Goal: Information Seeking & Learning: Find specific fact

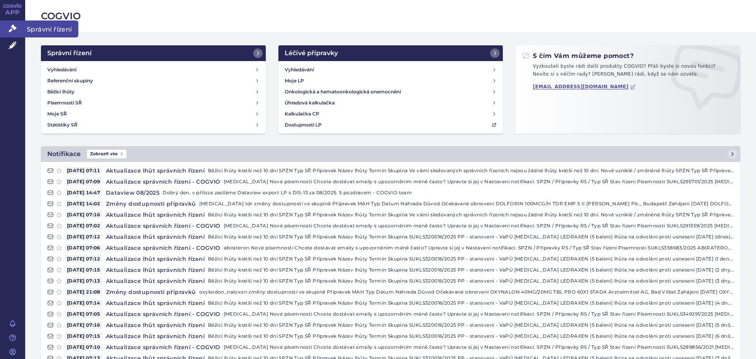
click at [10, 27] on icon at bounding box center [13, 28] width 8 height 8
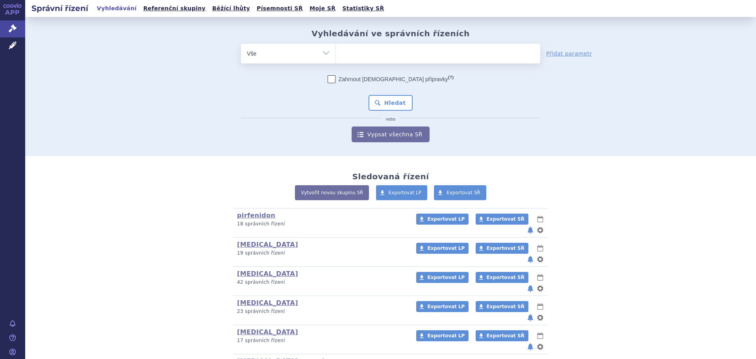
click at [323, 54] on select "Vše Spisová značka Typ SŘ Přípravek/SUKL kód Účastník/Držitel" at bounding box center [288, 53] width 95 height 18
select select "filter-atc-group"
click at [241, 44] on select "Vše Spisová značka Typ SŘ Přípravek/SUKL kód Účastník/Držitel" at bounding box center [288, 53] width 95 height 18
click at [362, 58] on ul at bounding box center [438, 52] width 204 height 17
click at [336, 58] on select at bounding box center [336, 53] width 0 height 20
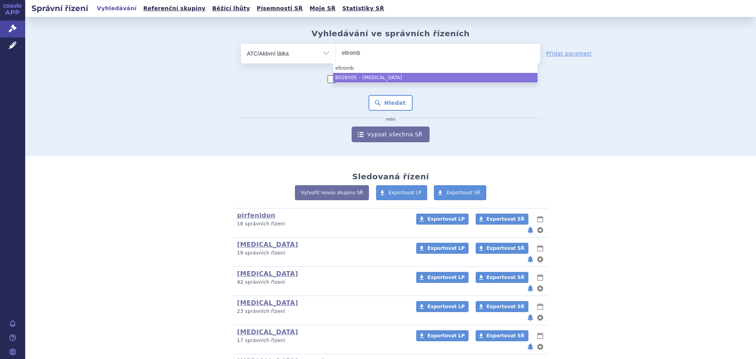
type input "eltromb"
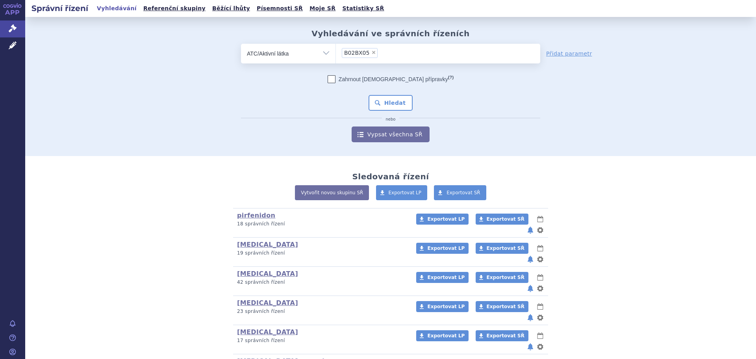
select select "B02BX05"
click at [390, 103] on button "Hledat" at bounding box center [391, 103] width 45 height 16
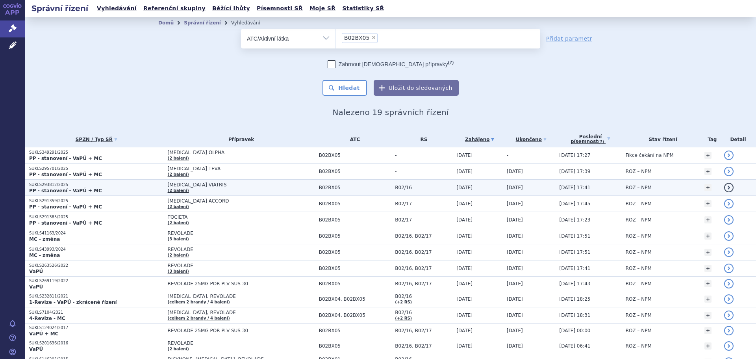
click at [180, 184] on span "ELTROMBOPAG VIATRIS" at bounding box center [241, 185] width 147 height 6
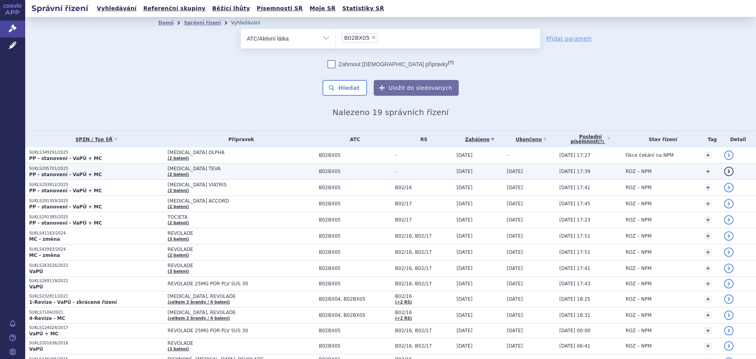
click at [190, 169] on span "[MEDICAL_DATA] TEVA" at bounding box center [241, 169] width 147 height 6
